Goal: Check status: Check status

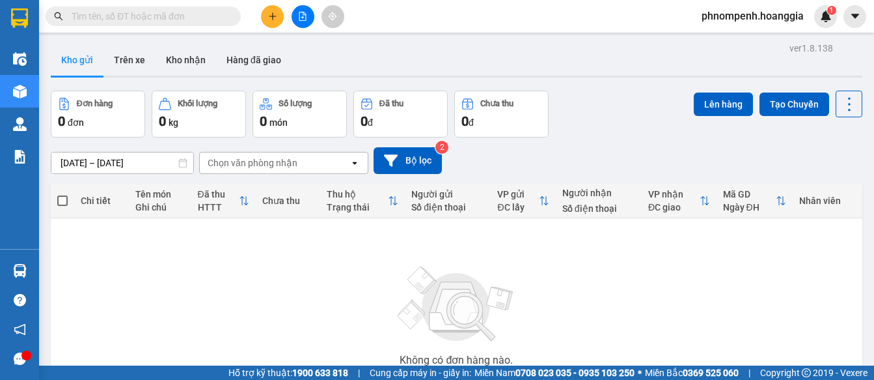
click at [89, 14] on input "text" at bounding box center [149, 16] width 154 height 14
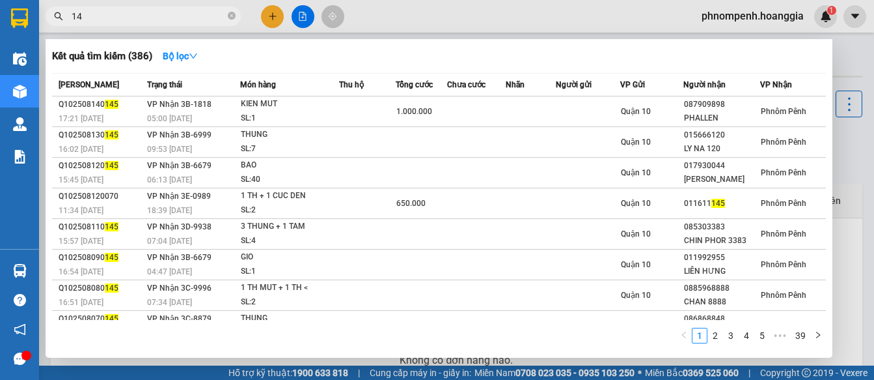
type input "1"
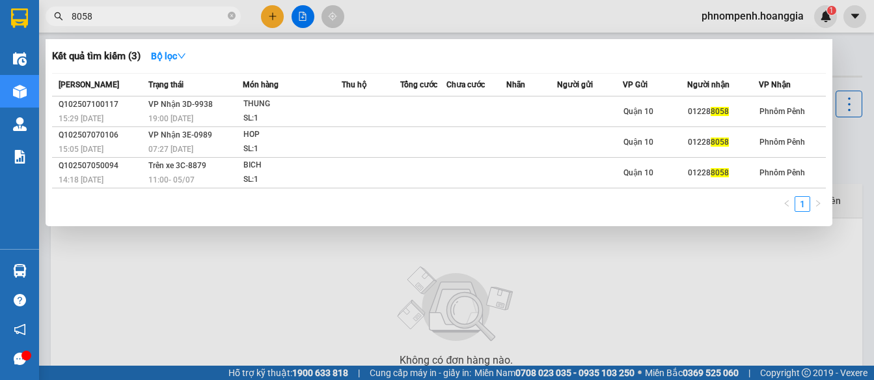
type input "8058"
click at [235, 288] on div at bounding box center [437, 190] width 874 height 380
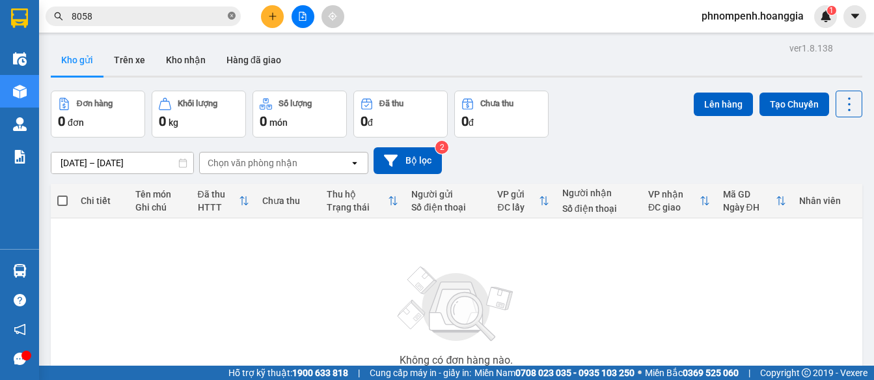
click at [231, 18] on icon "close-circle" at bounding box center [232, 16] width 8 height 8
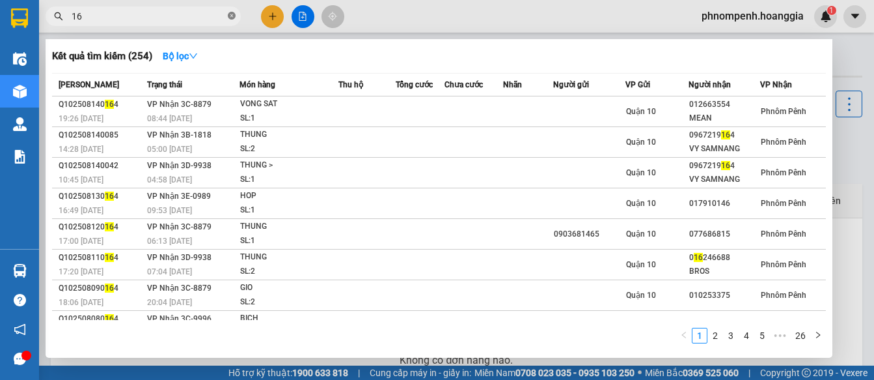
type input "1"
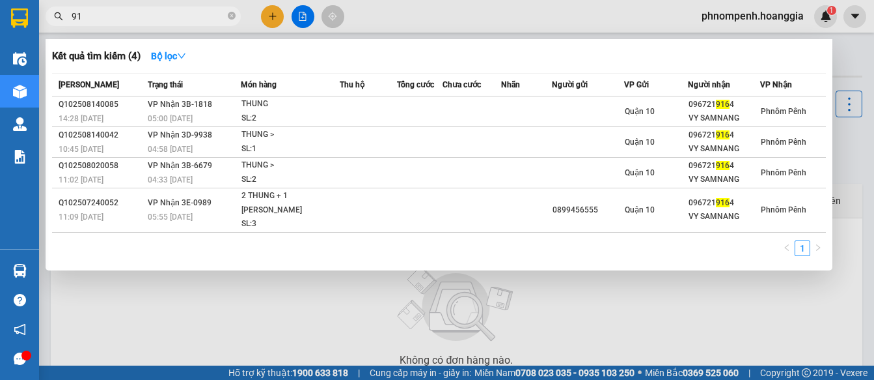
type input "9"
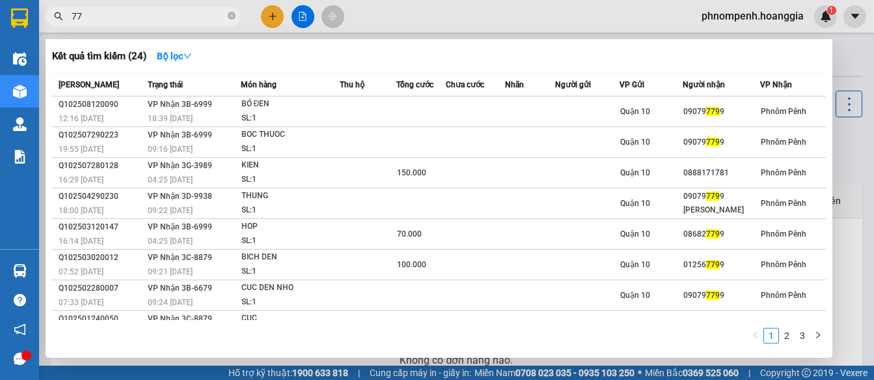
type input "7"
